Goal: Task Accomplishment & Management: Complete application form

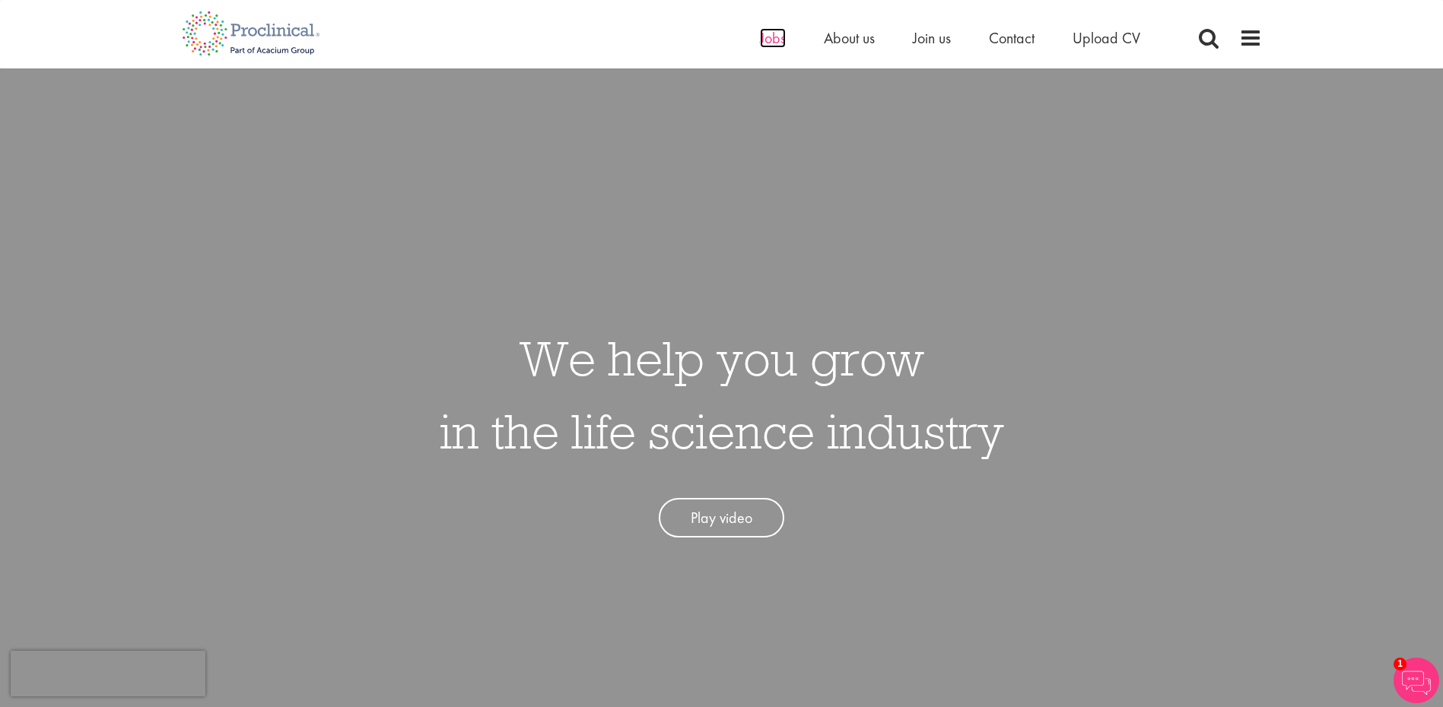
click at [768, 33] on span "Jobs" at bounding box center [773, 38] width 26 height 20
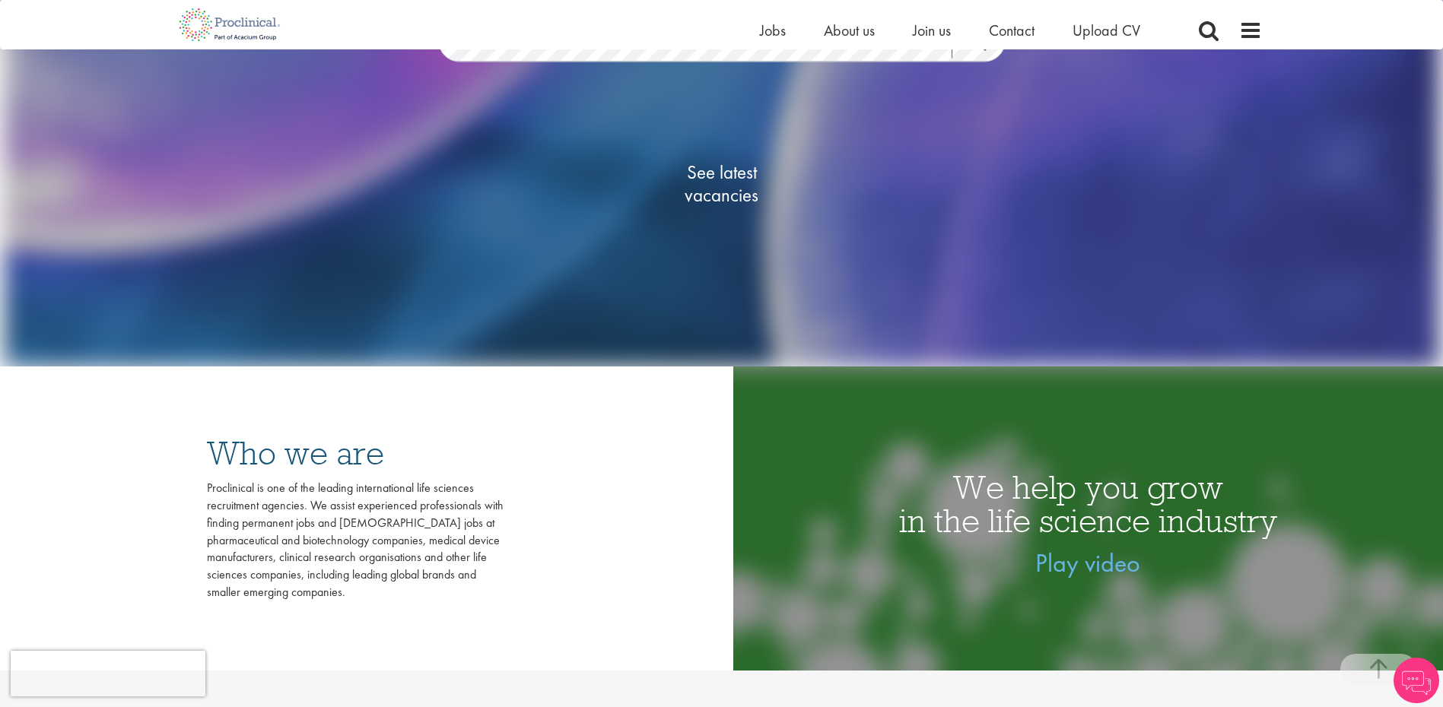
scroll to position [304, 0]
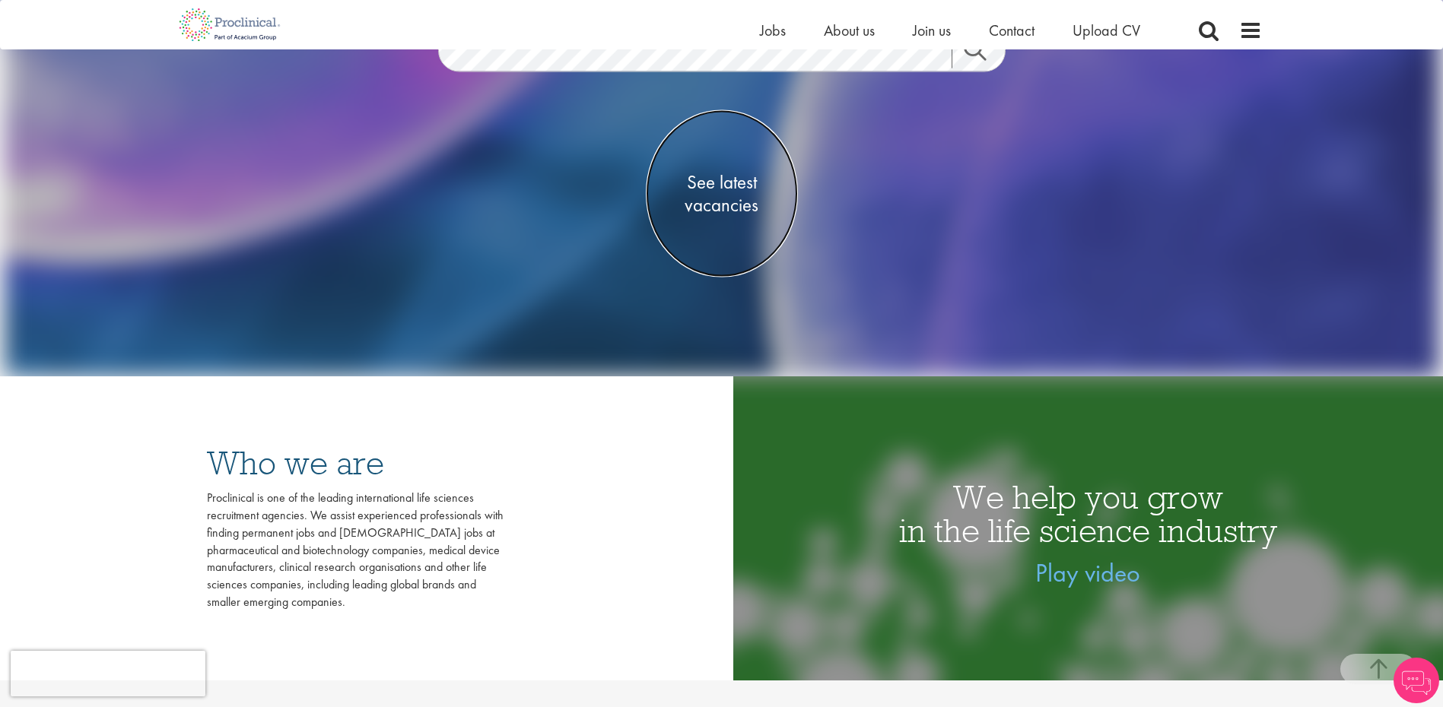
click at [739, 195] on span "See latest vacancies" at bounding box center [722, 193] width 152 height 46
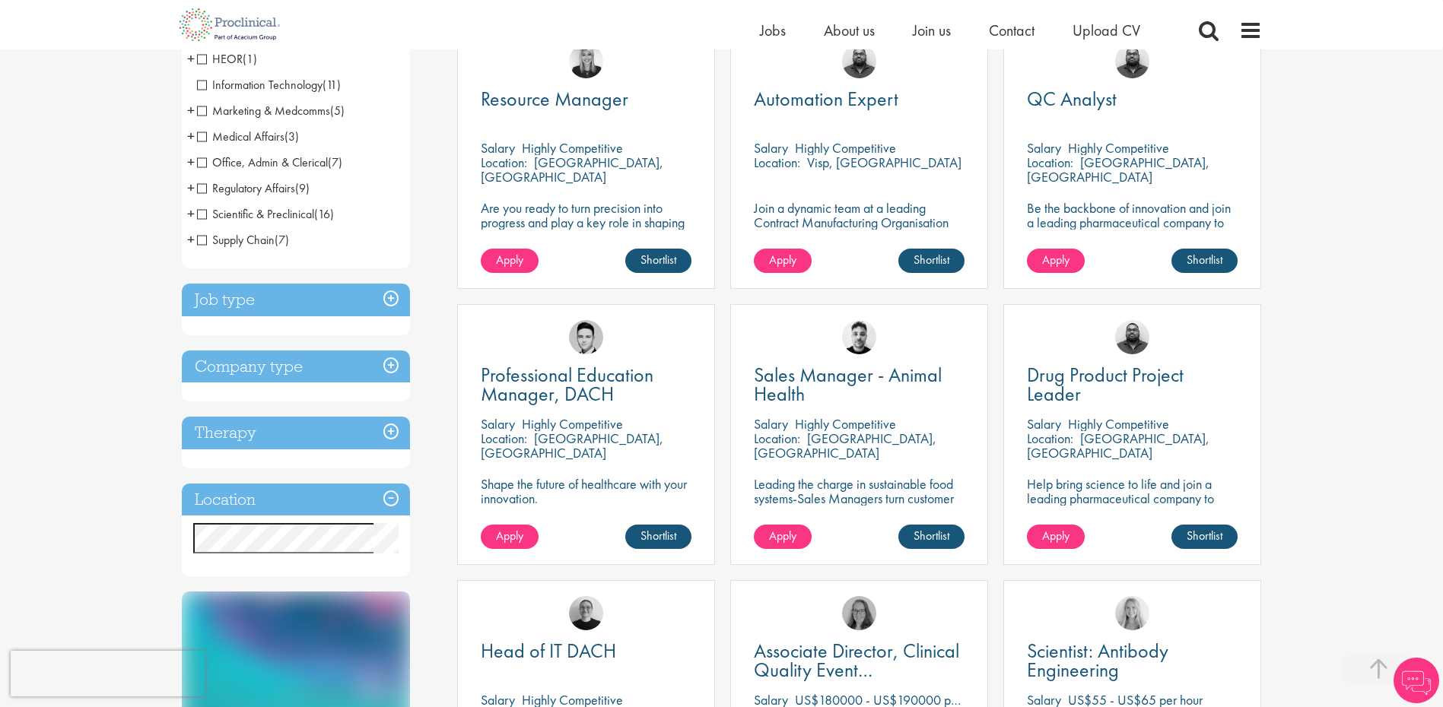
scroll to position [456, 0]
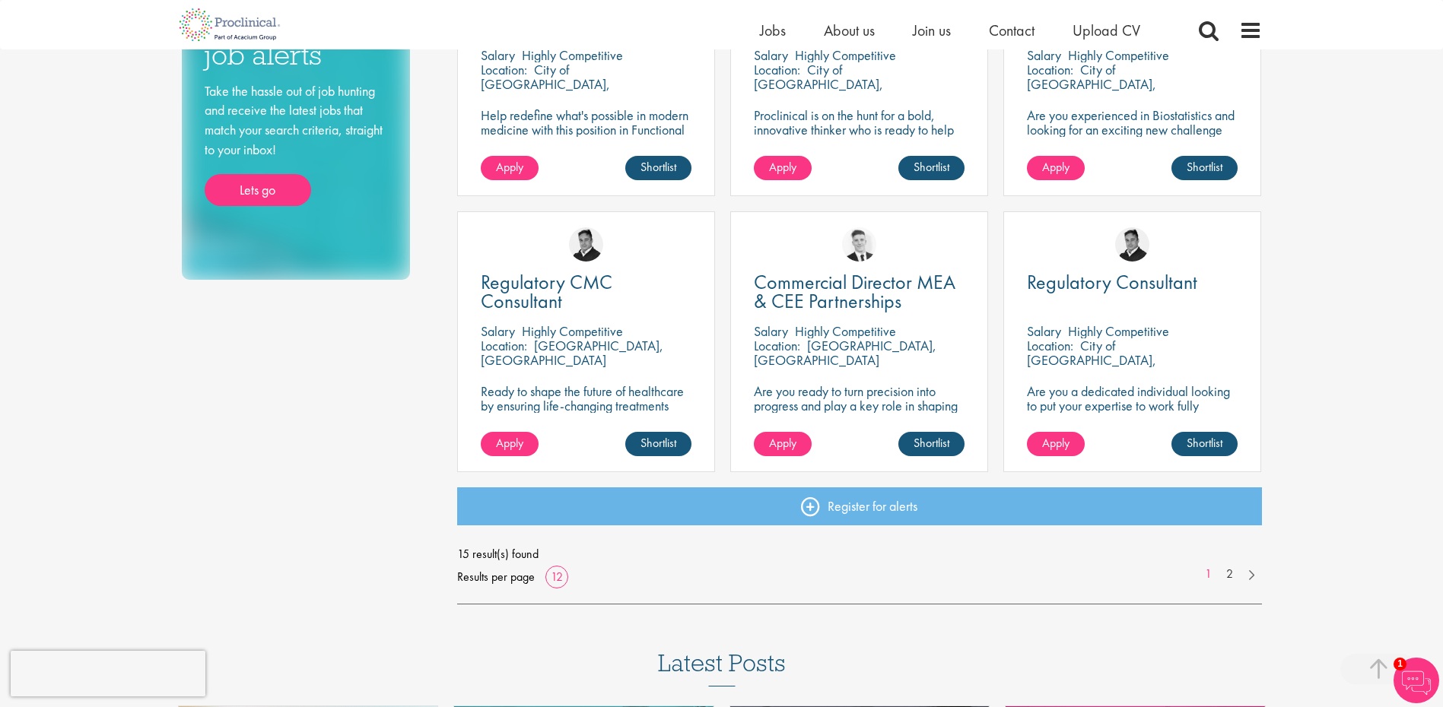
scroll to position [913, 0]
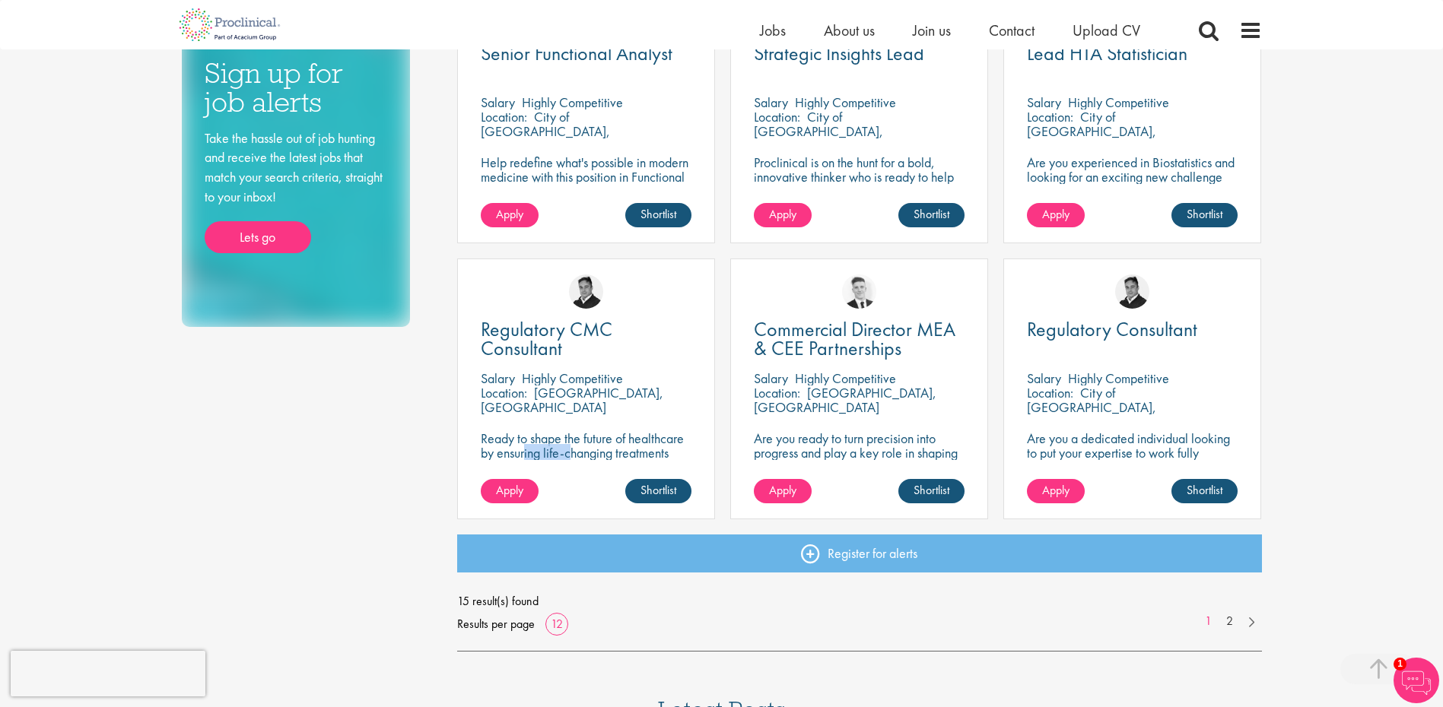
drag, startPoint x: 651, startPoint y: 456, endPoint x: 675, endPoint y: 439, distance: 28.9
click at [675, 439] on p "Ready to shape the future of healthcare by ensuring life-changing treatments me…" at bounding box center [586, 474] width 211 height 87
drag, startPoint x: 675, startPoint y: 439, endPoint x: 570, endPoint y: 338, distance: 144.7
click at [570, 340] on span "Regulatory CMC Consultant" at bounding box center [547, 338] width 132 height 45
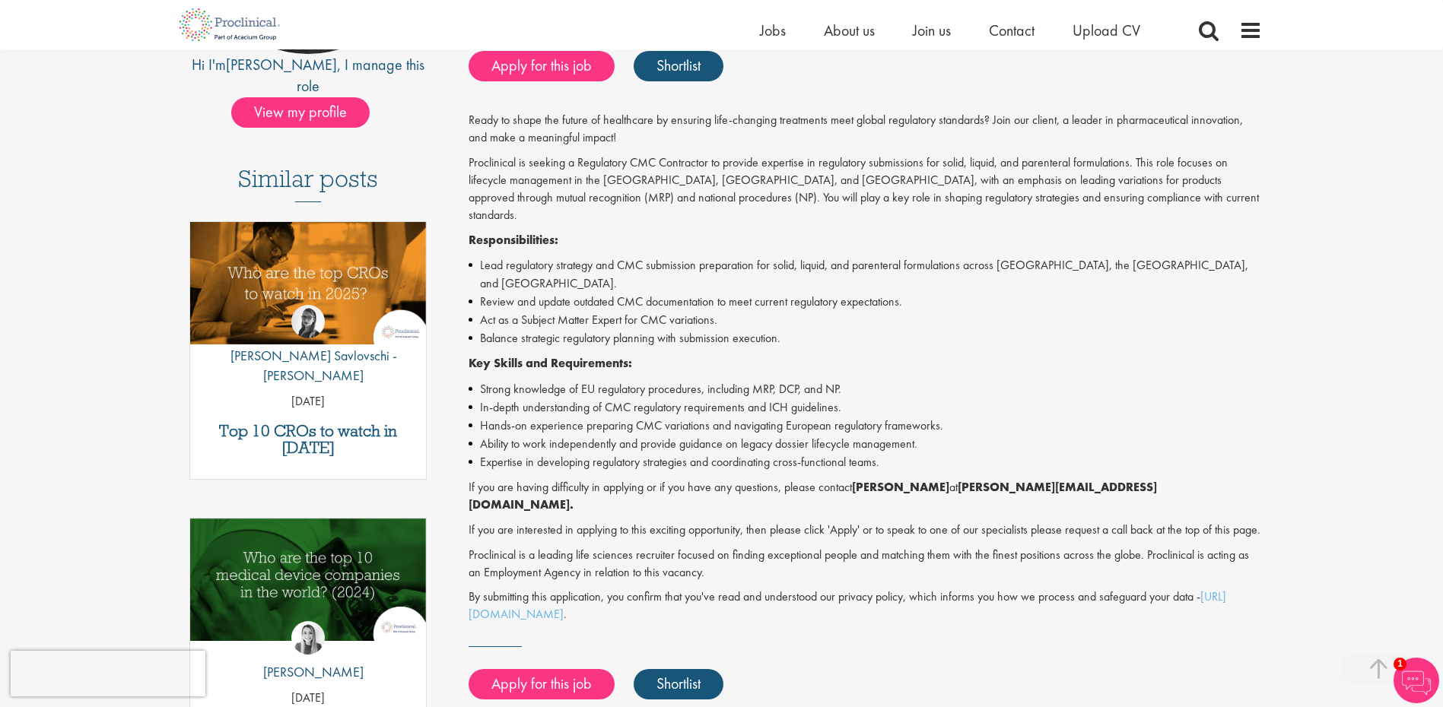
scroll to position [304, 0]
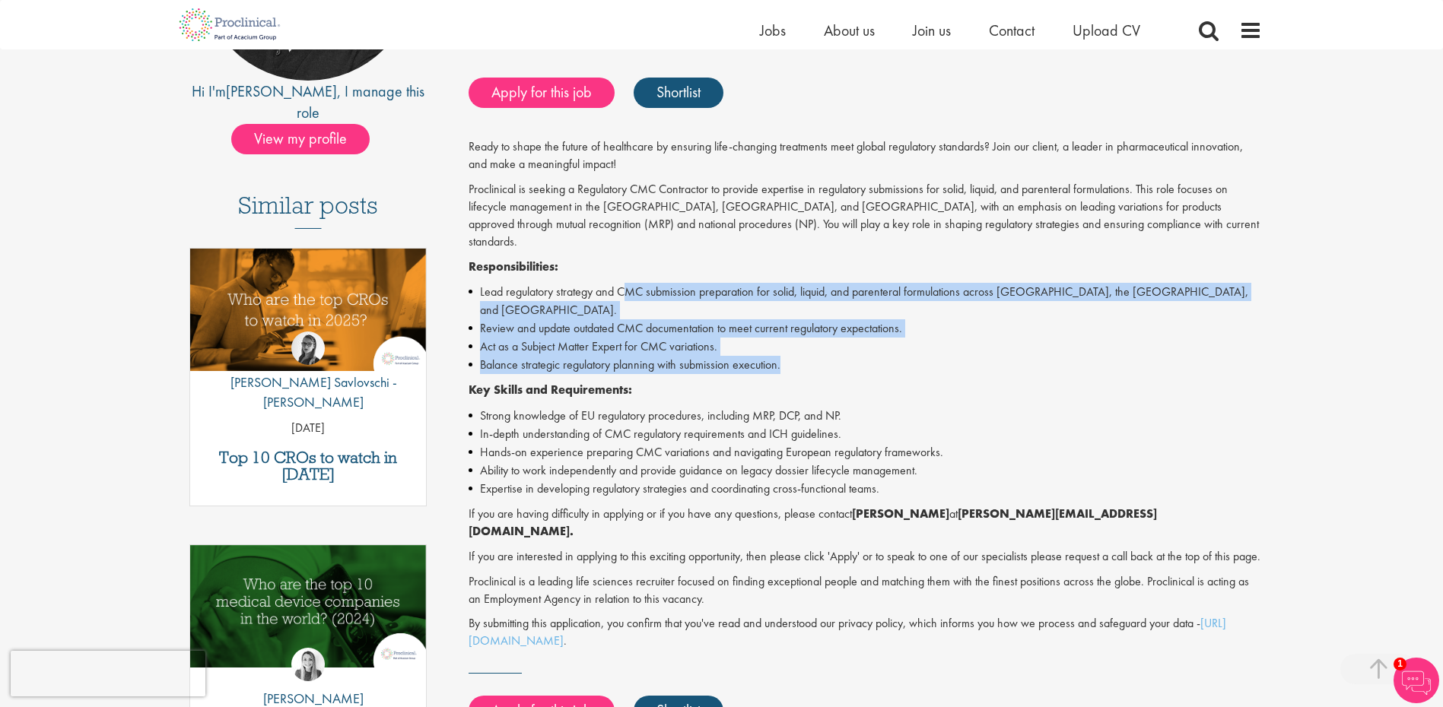
drag, startPoint x: 628, startPoint y: 269, endPoint x: 793, endPoint y: 332, distance: 176.3
click at [793, 332] on ul "Lead regulatory strategy and CMC submission preparation for solid, liquid, and …" at bounding box center [865, 328] width 793 height 91
drag, startPoint x: 793, startPoint y: 332, endPoint x: 1029, endPoint y: 338, distance: 236.6
click at [1030, 356] on li "Balance strategic regulatory planning with submission execution." at bounding box center [865, 365] width 793 height 18
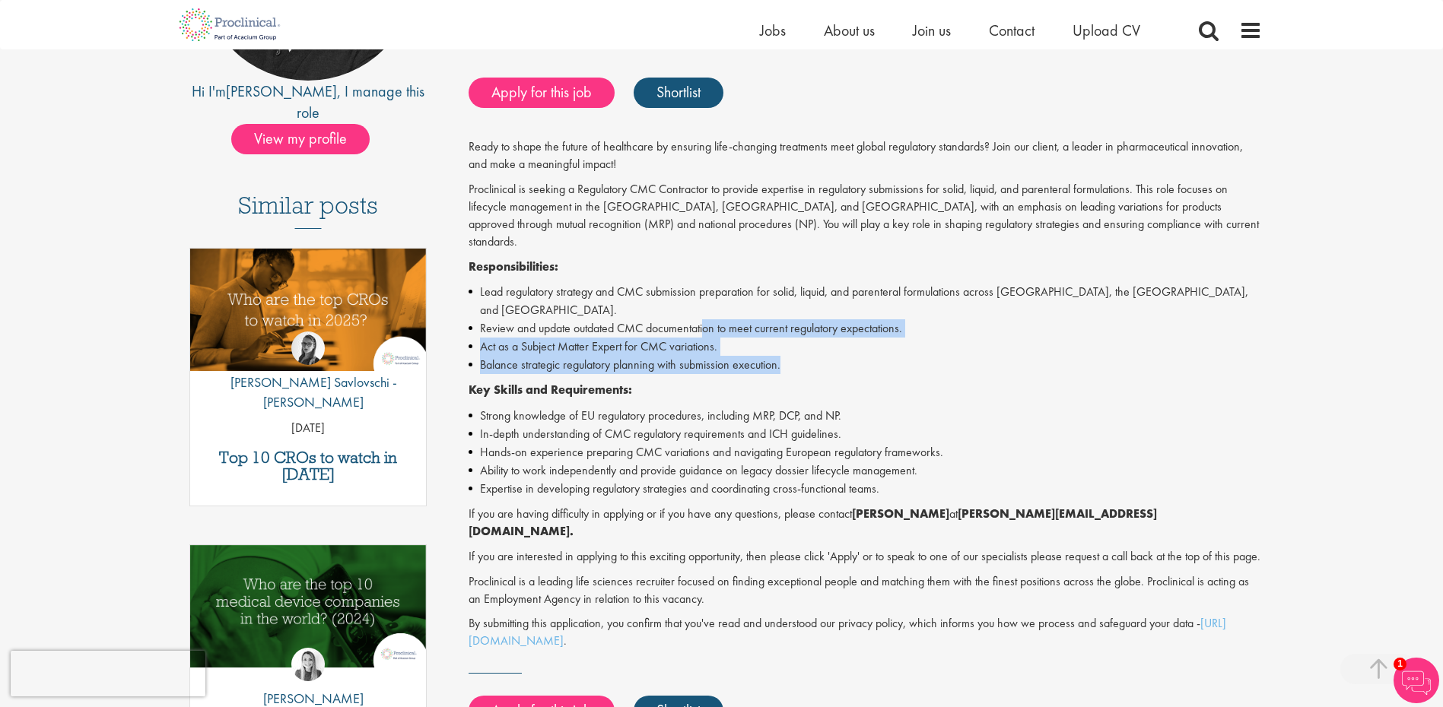
drag, startPoint x: 821, startPoint y: 337, endPoint x: 704, endPoint y: 294, distance: 124.9
click at [704, 294] on ul "Lead regulatory strategy and CMC submission preparation for solid, liquid, and …" at bounding box center [865, 328] width 793 height 91
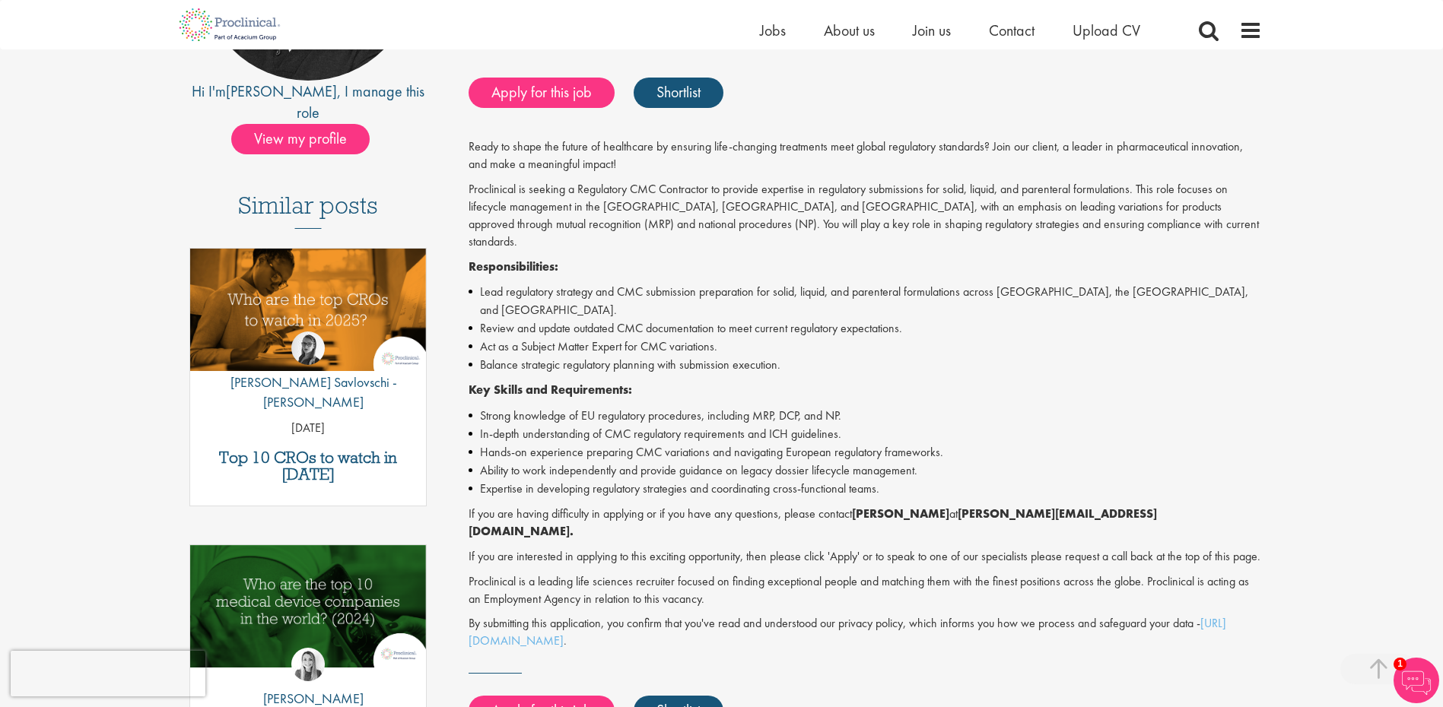
drag, startPoint x: 702, startPoint y: 294, endPoint x: 631, endPoint y: 251, distance: 83.2
click at [632, 259] on p "Responsibilities:" at bounding box center [865, 267] width 793 height 17
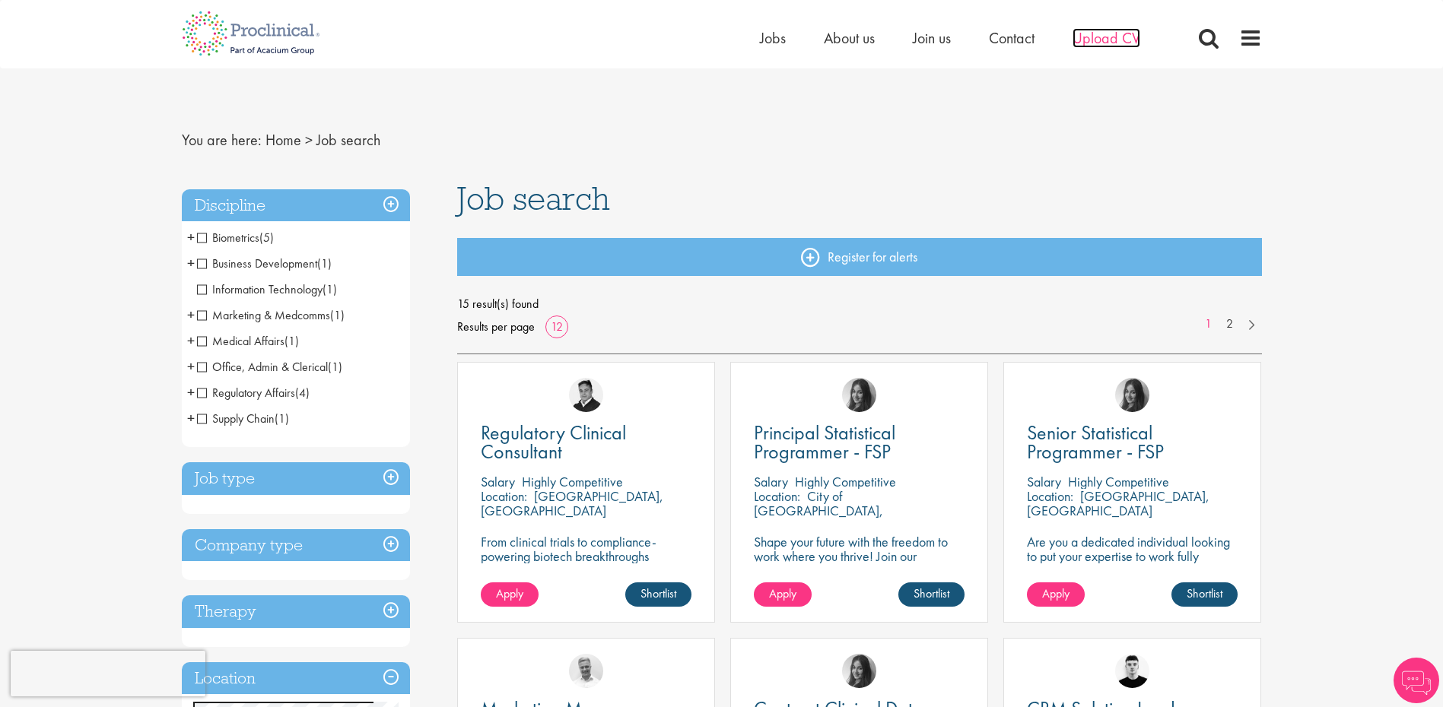
click at [1088, 37] on span "Upload CV" at bounding box center [1107, 38] width 68 height 20
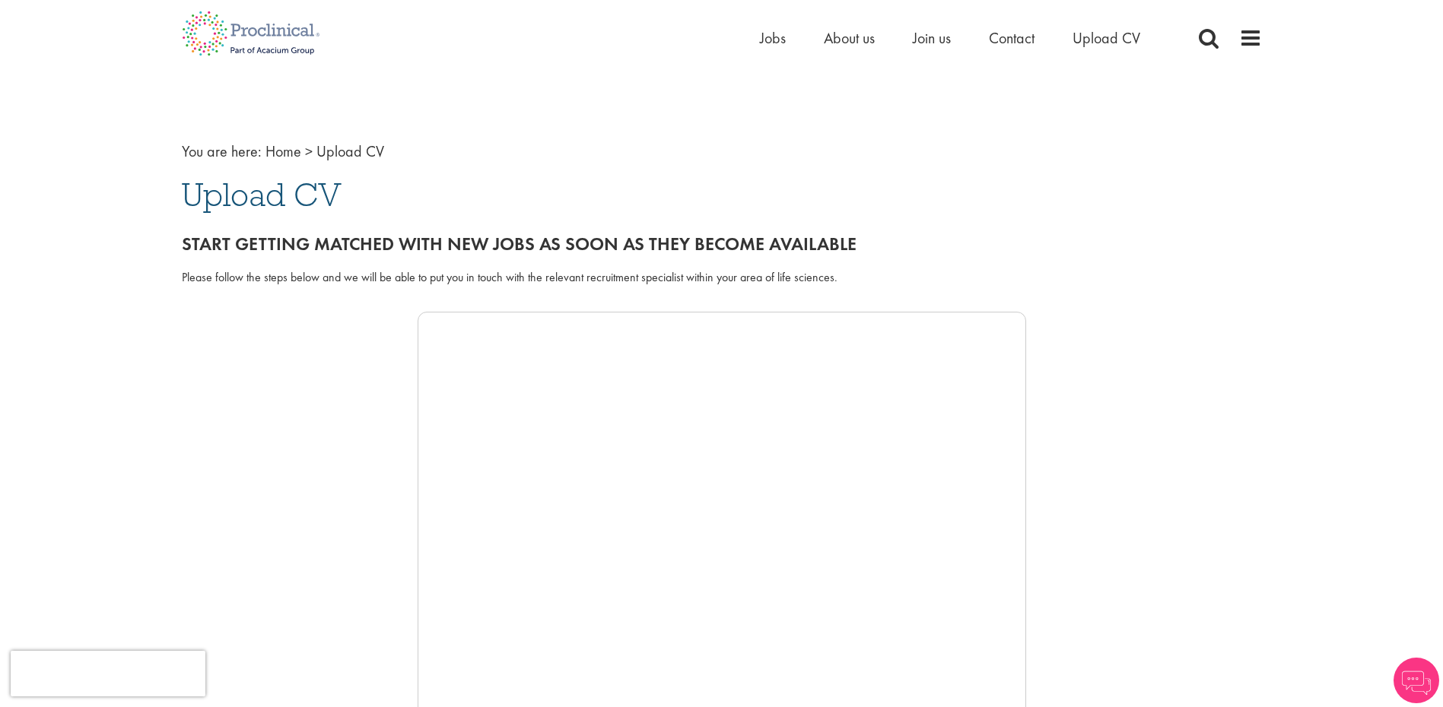
click at [347, 361] on div at bounding box center [722, 540] width 1080 height 456
click at [330, 343] on div at bounding box center [722, 540] width 1080 height 456
click at [357, 383] on div at bounding box center [722, 540] width 1080 height 456
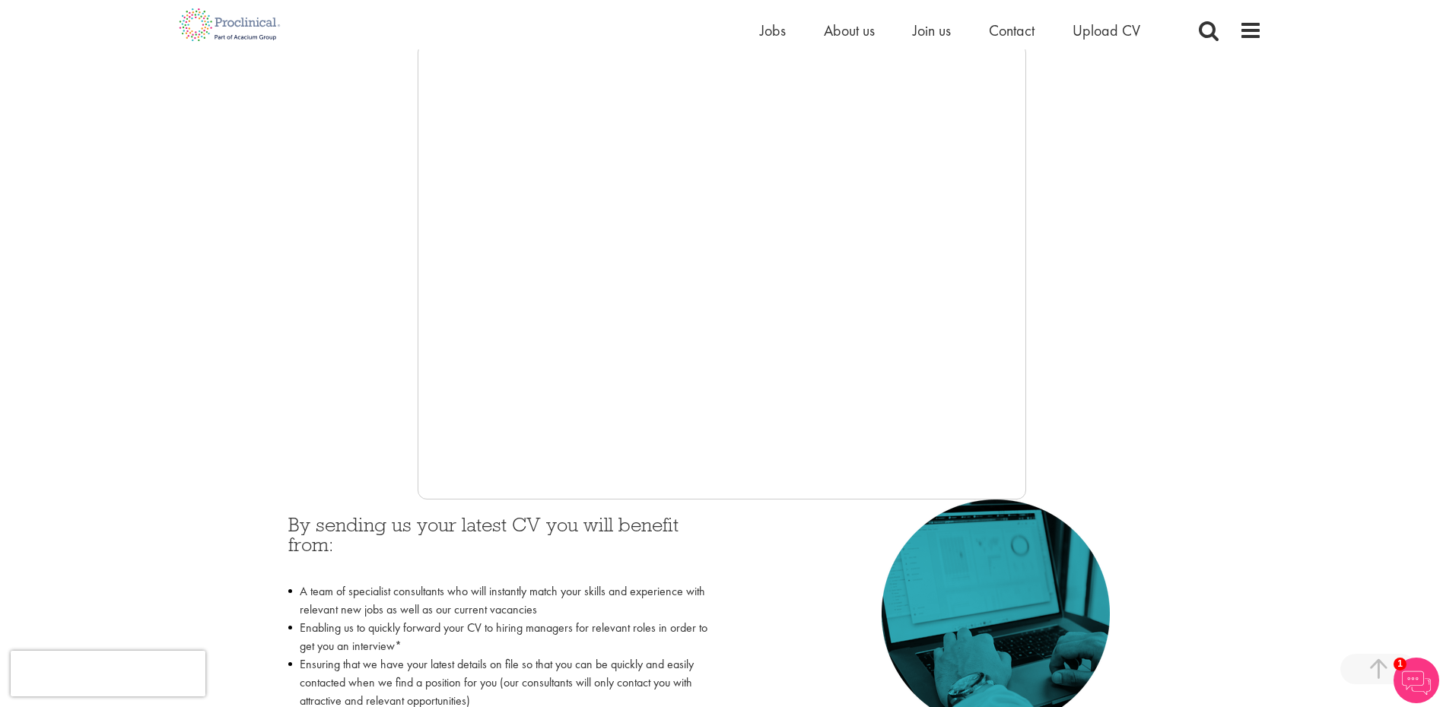
scroll to position [456, 0]
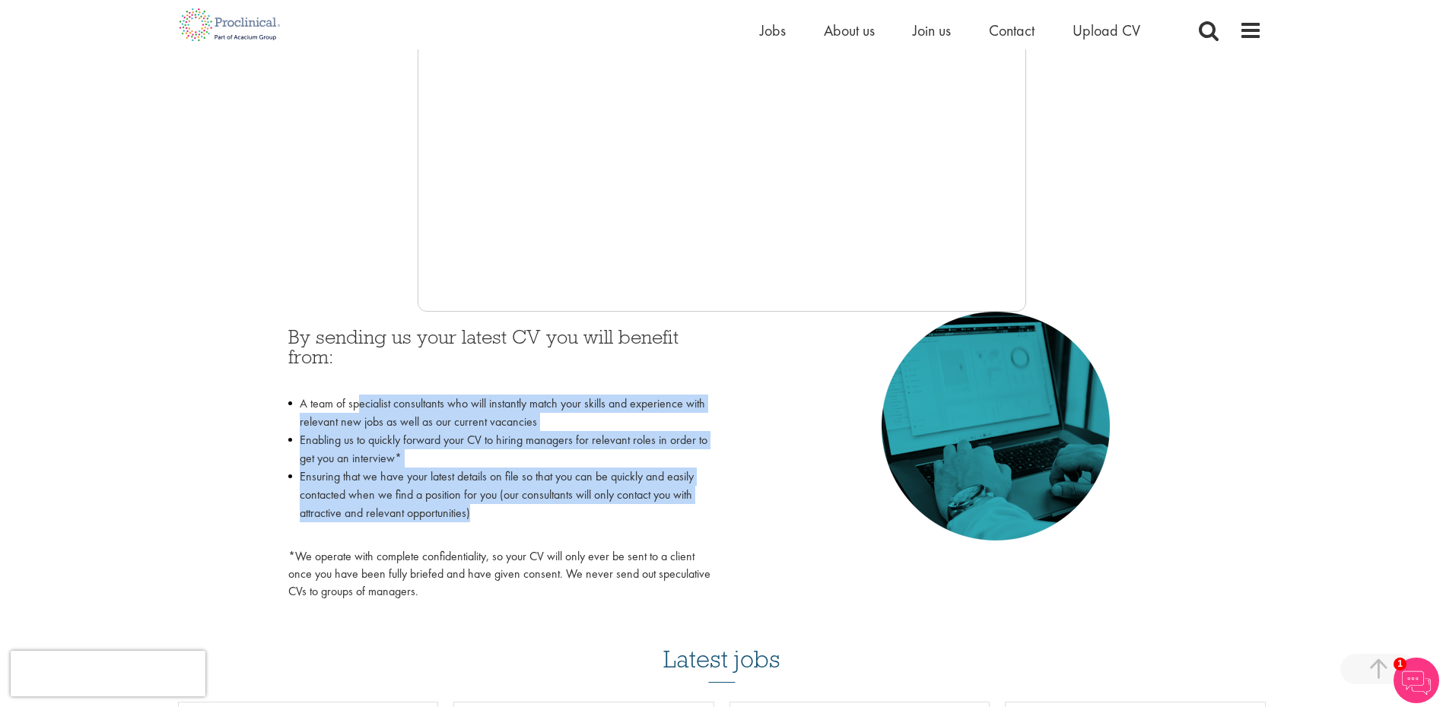
drag, startPoint x: 383, startPoint y: 425, endPoint x: 567, endPoint y: 515, distance: 204.8
click at [567, 515] on ul "A team of specialist consultants who will instantly match your skills and exper…" at bounding box center [499, 468] width 422 height 146
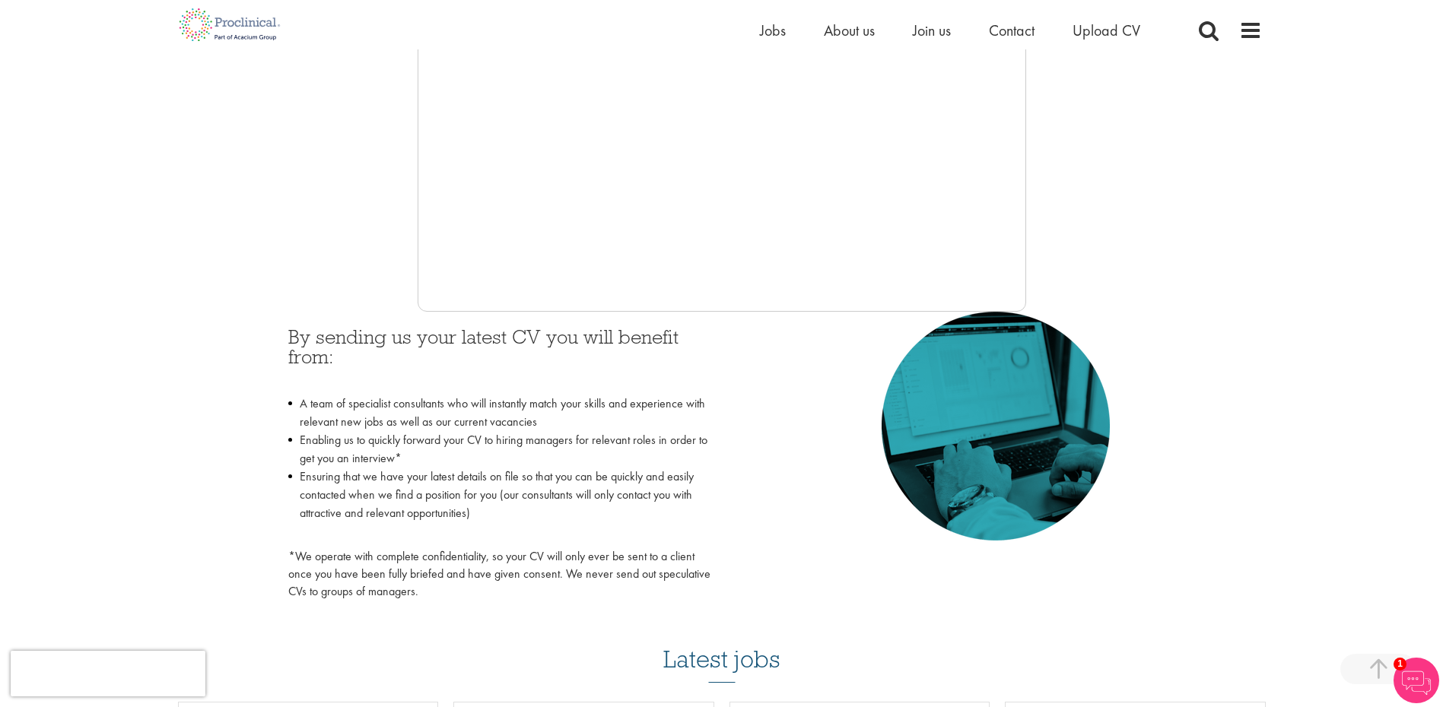
drag, startPoint x: 567, startPoint y: 515, endPoint x: 514, endPoint y: 523, distance: 53.0
click at [514, 523] on li "Ensuring that we have your latest details on file so that you can be quickly an…" at bounding box center [499, 504] width 422 height 73
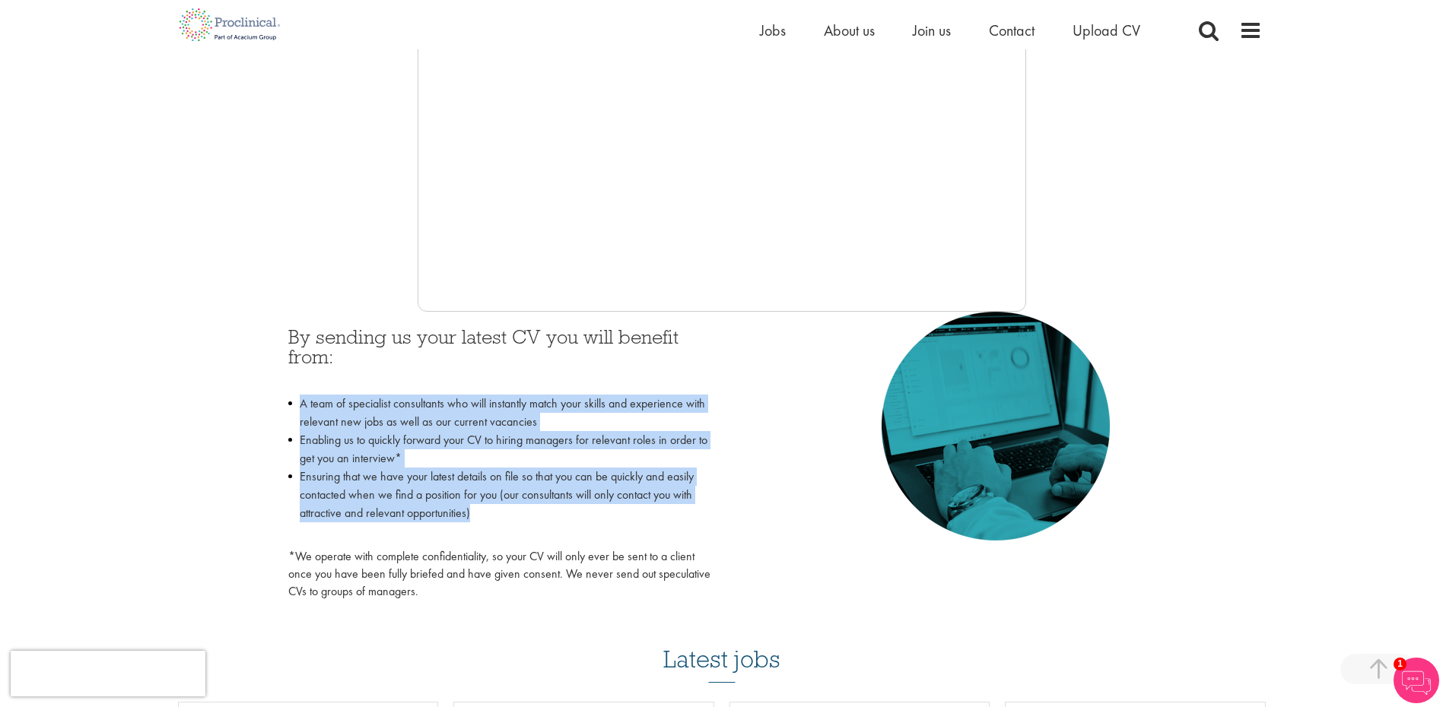
drag, startPoint x: 504, startPoint y: 520, endPoint x: 256, endPoint y: 399, distance: 276.2
click at [256, 399] on div "By sending us your latest CV you will benefit from: A team of specialist consul…" at bounding box center [722, 460] width 1080 height 297
drag, startPoint x: 256, startPoint y: 399, endPoint x: 234, endPoint y: 464, distance: 68.8
click at [234, 464] on div "By sending us your latest CV you will benefit from: A team of specialist consul…" at bounding box center [722, 460] width 1080 height 297
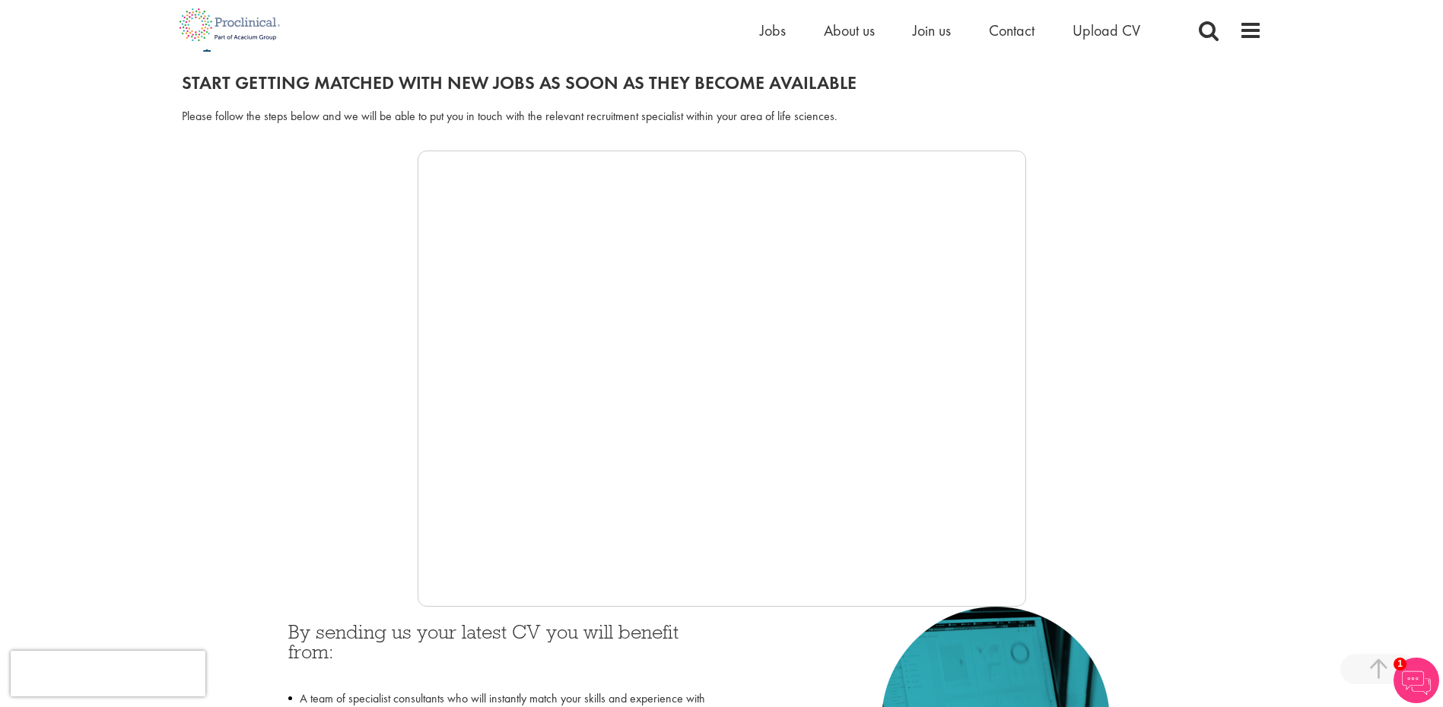
scroll to position [76, 0]
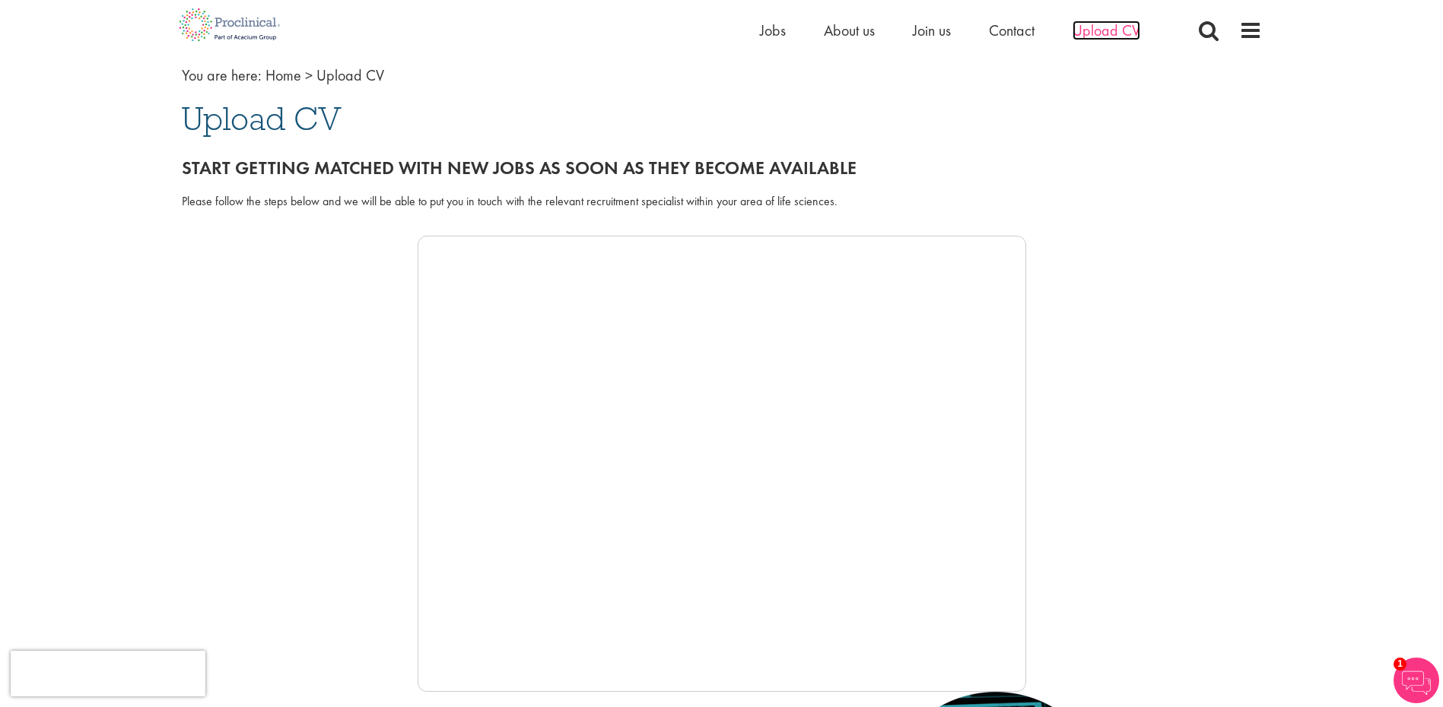
click at [1089, 23] on span "Upload CV" at bounding box center [1107, 31] width 68 height 20
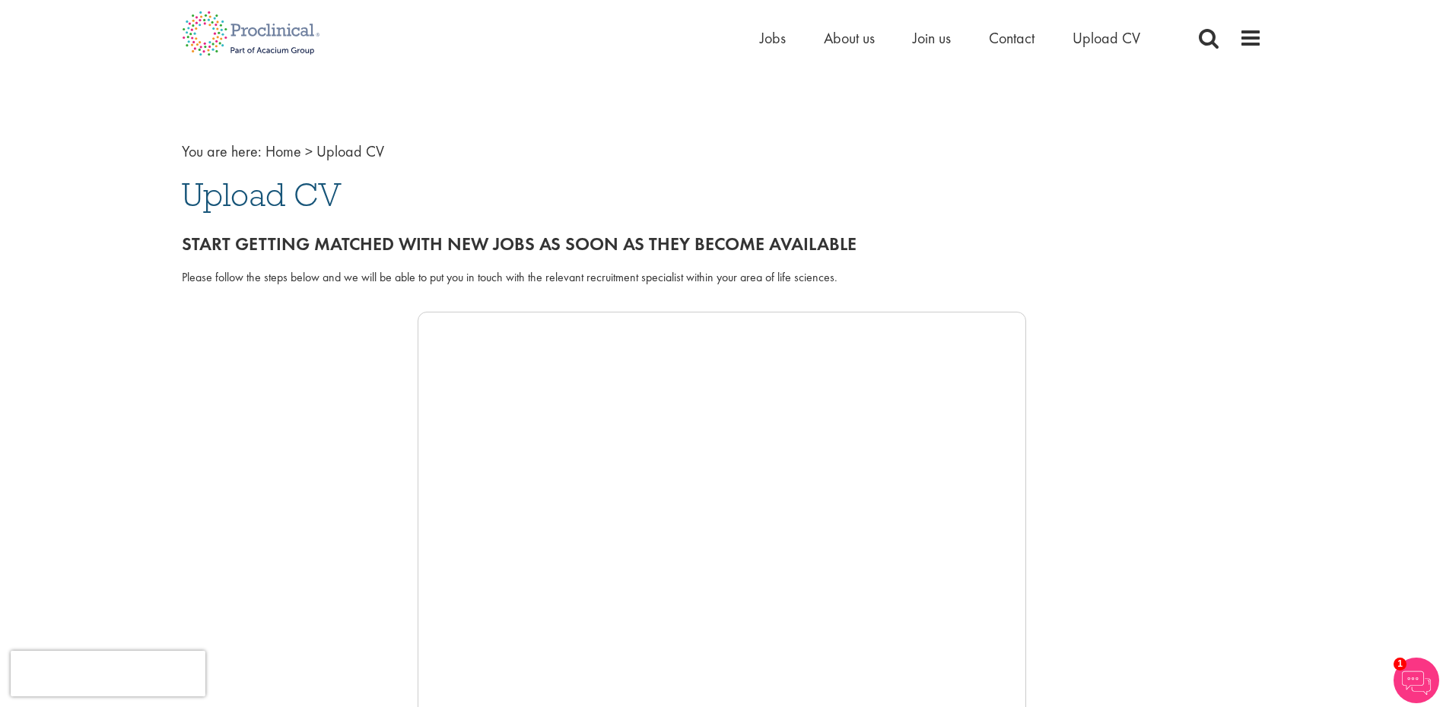
click at [1217, 451] on div at bounding box center [722, 540] width 1080 height 456
click at [612, 285] on div "Please follow the steps below and we will be able to put you in touch with the …" at bounding box center [722, 277] width 1080 height 17
click at [909, 32] on ul "Home Jobs About us Join us Contact Upload CV" at bounding box center [969, 38] width 418 height 23
click at [933, 40] on span "Join us" at bounding box center [932, 38] width 38 height 20
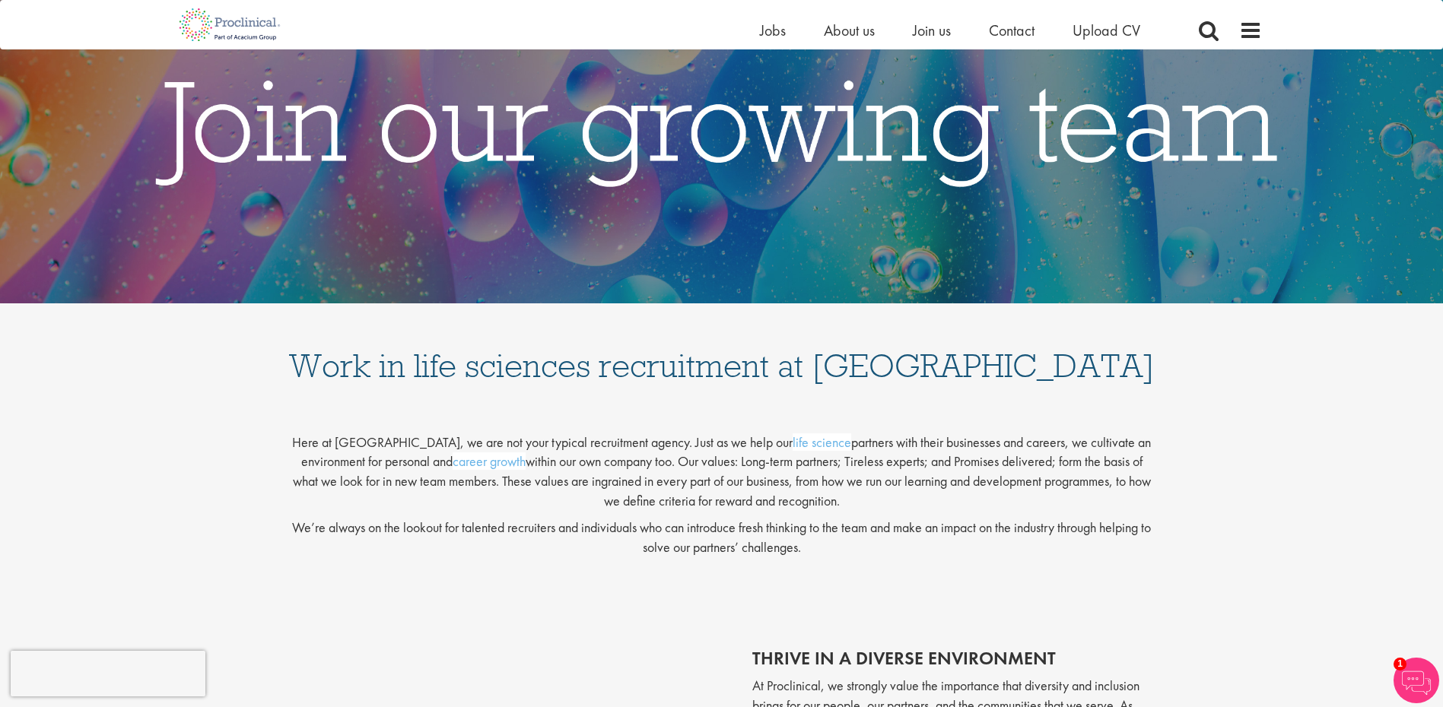
scroll to position [58, 0]
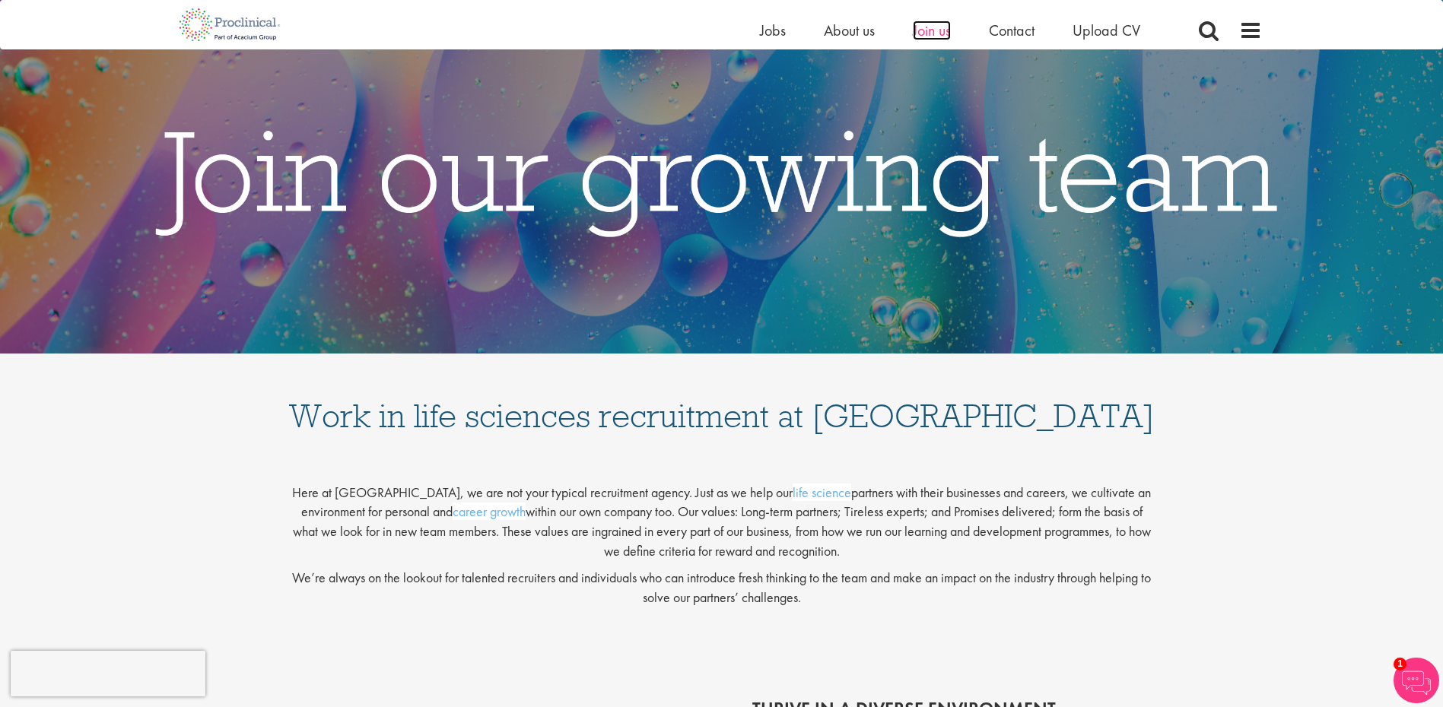
click at [934, 33] on span "Join us" at bounding box center [932, 31] width 38 height 20
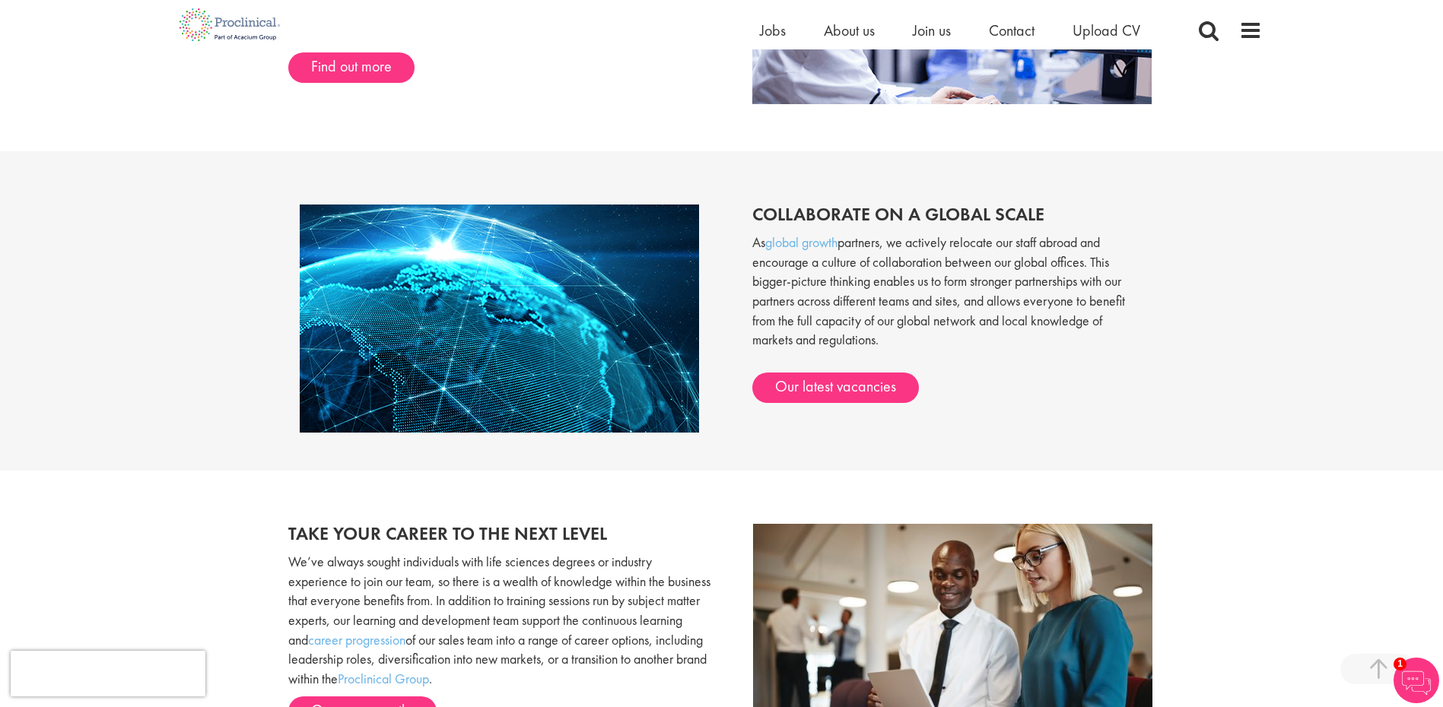
scroll to position [913, 0]
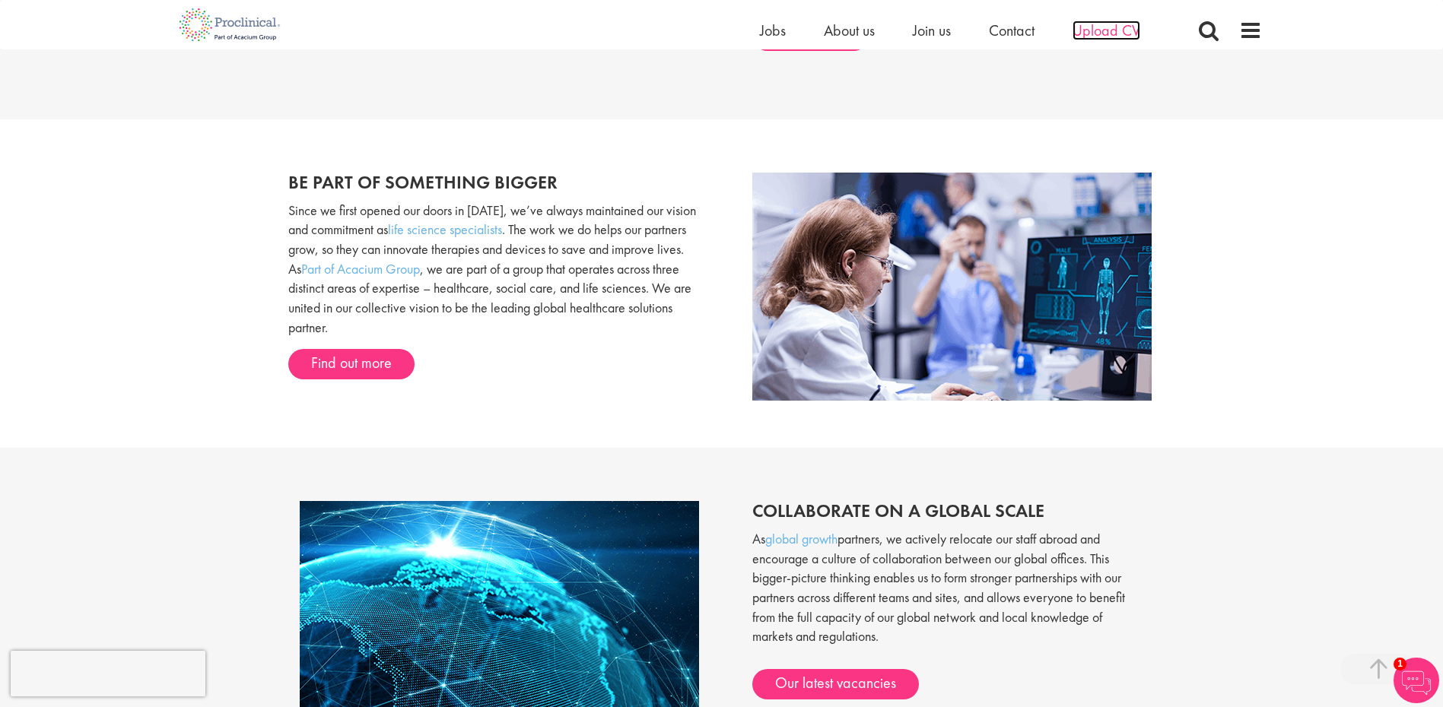
click at [1101, 29] on span "Upload CV" at bounding box center [1107, 31] width 68 height 20
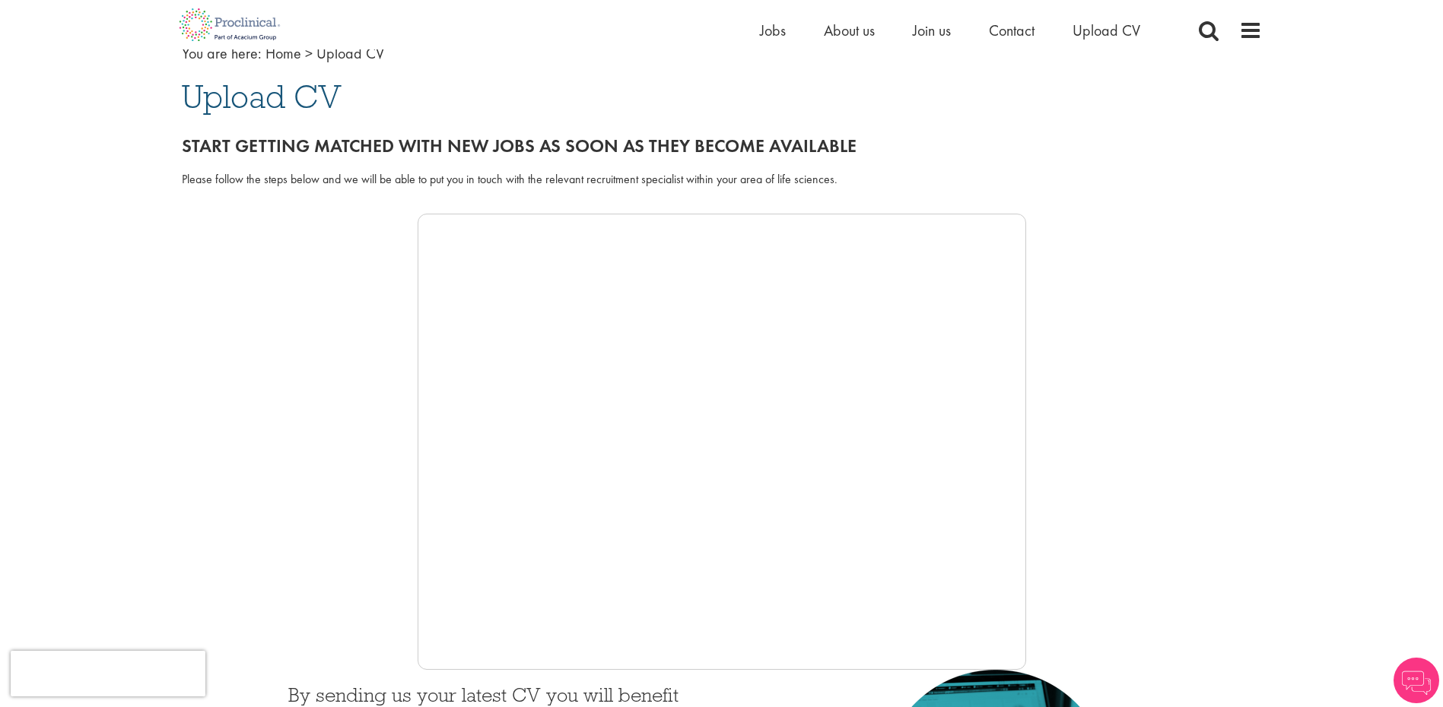
scroll to position [76, 0]
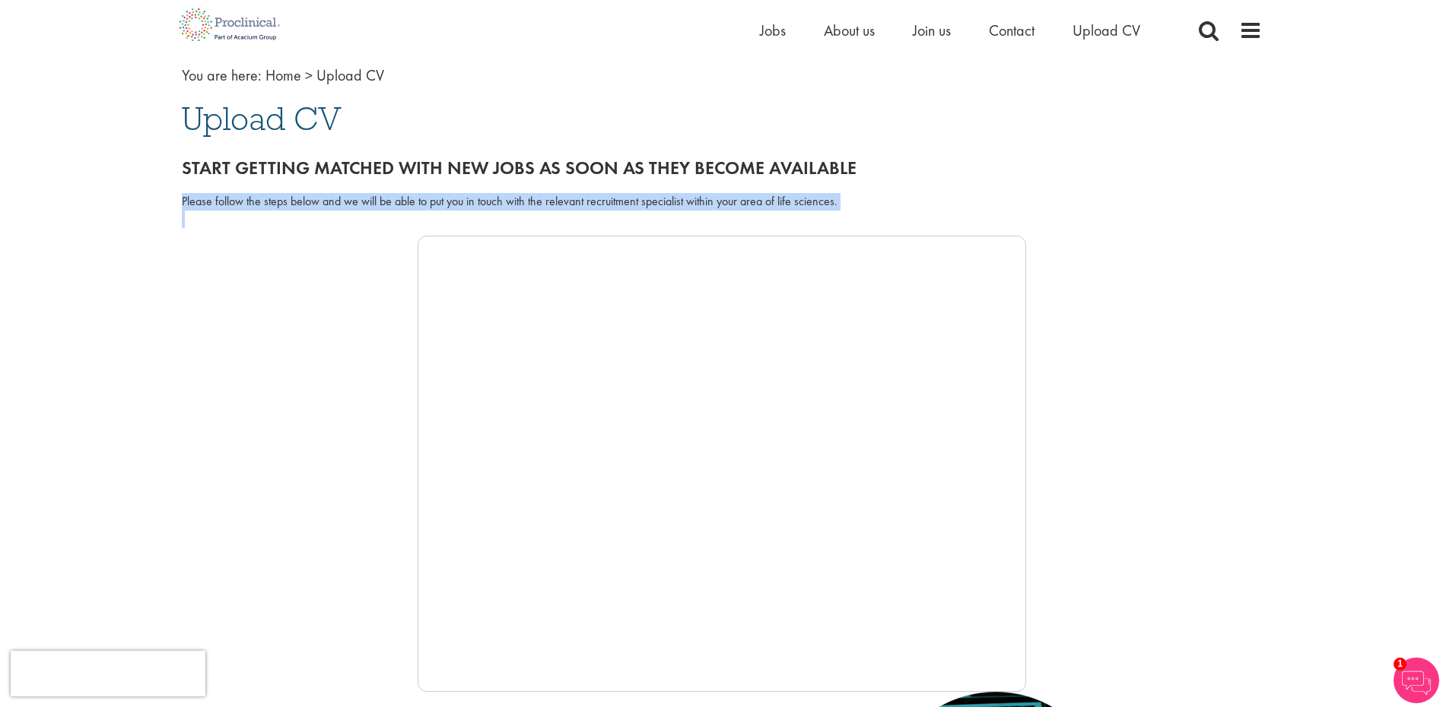
click at [345, 279] on div at bounding box center [722, 464] width 1080 height 456
